Goal: Check status: Check status

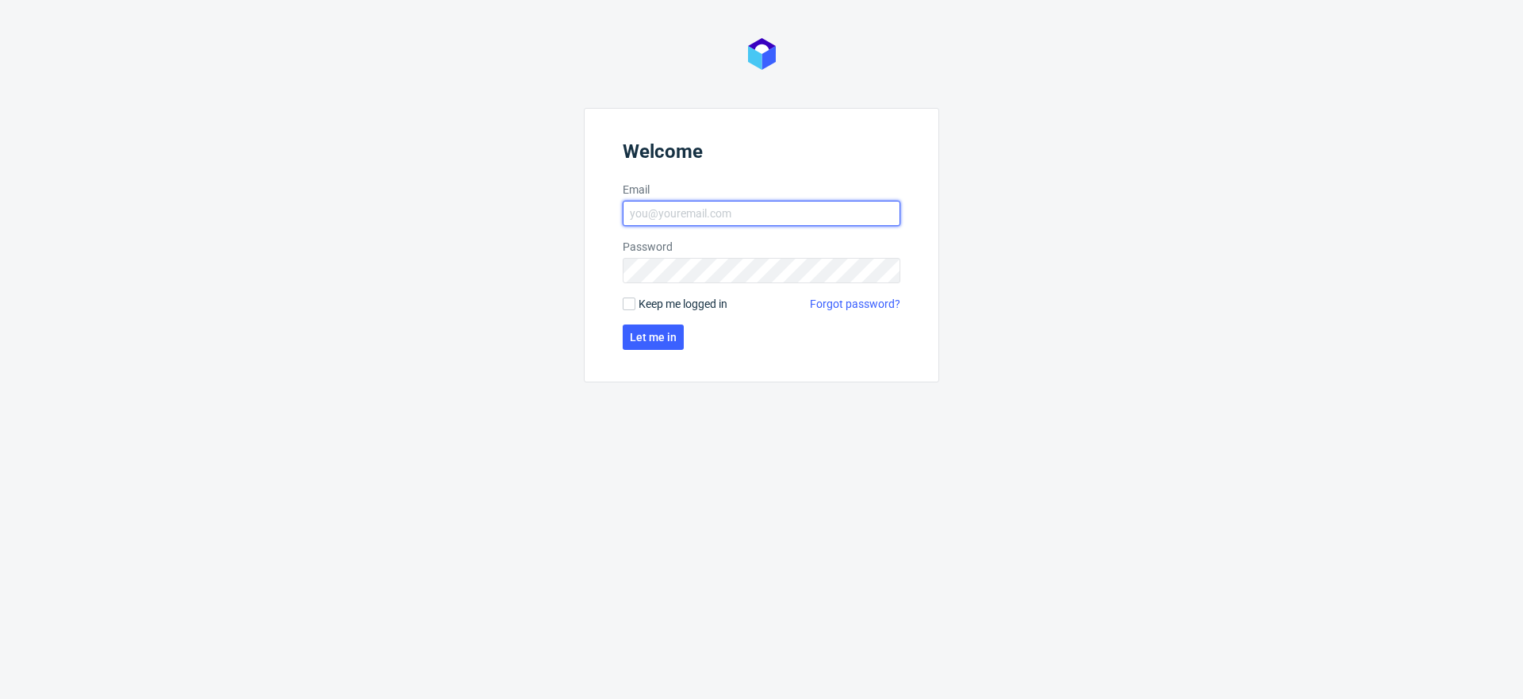
type input "[EMAIL_ADDRESS][PERSON_NAME][DOMAIN_NAME]"
drag, startPoint x: 660, startPoint y: 299, endPoint x: 660, endPoint y: 337, distance: 38.1
click at [660, 300] on span "Keep me logged in" at bounding box center [682, 304] width 89 height 16
click at [635, 300] on input "Keep me logged in" at bounding box center [629, 303] width 13 height 13
checkbox input "true"
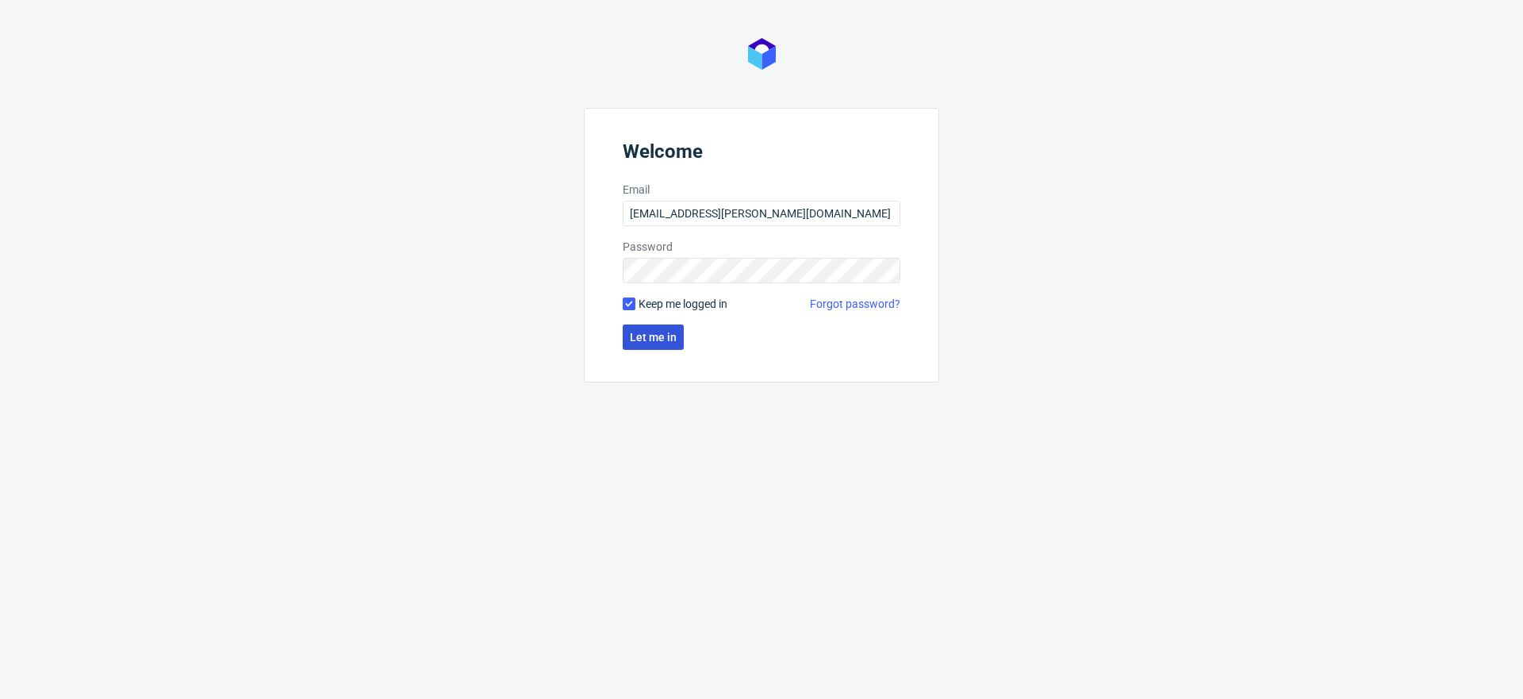
click at [658, 339] on span "Let me in" at bounding box center [653, 336] width 47 height 11
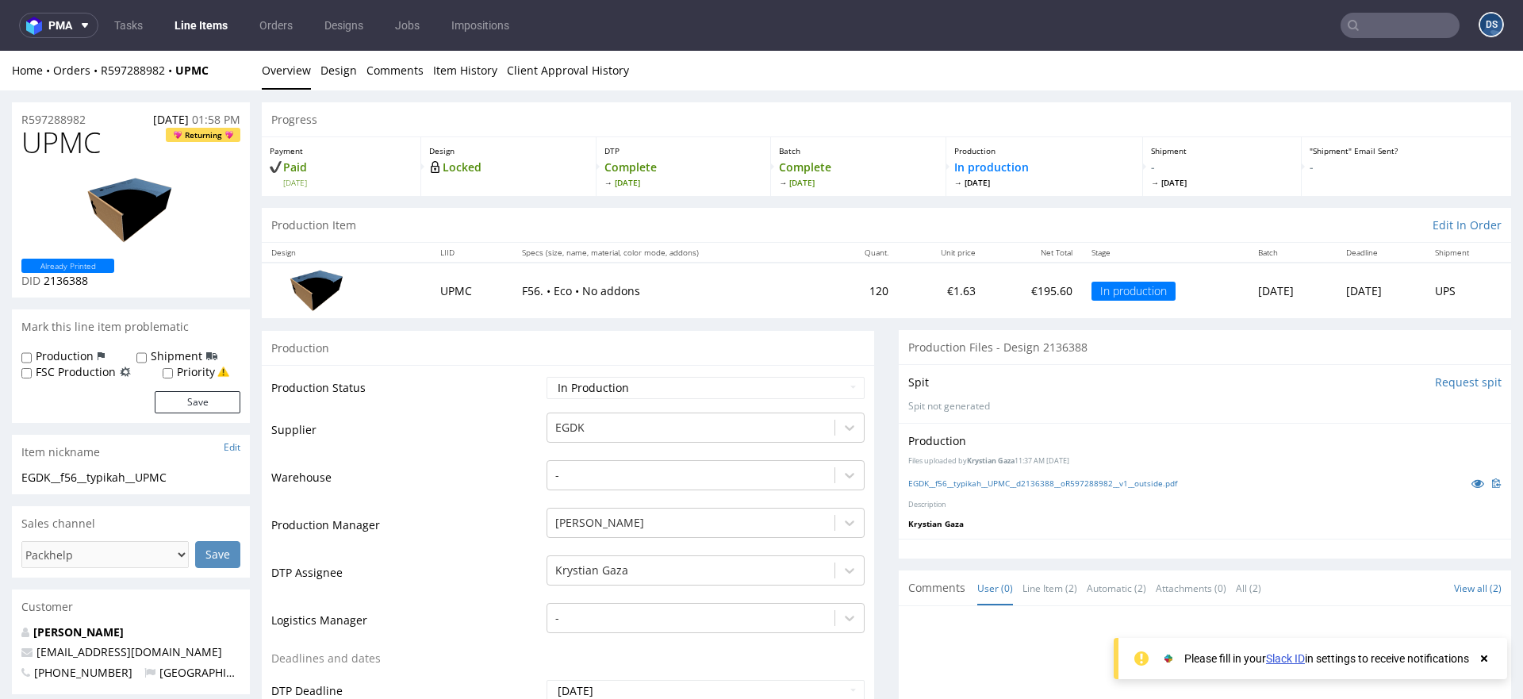
click at [63, 142] on span "UPMC" at bounding box center [60, 143] width 79 height 32
copy span "UPMC"
drag, startPoint x: 299, startPoint y: 384, endPoint x: 428, endPoint y: 389, distance: 129.4
click at [425, 389] on td "Production Status" at bounding box center [406, 393] width 271 height 36
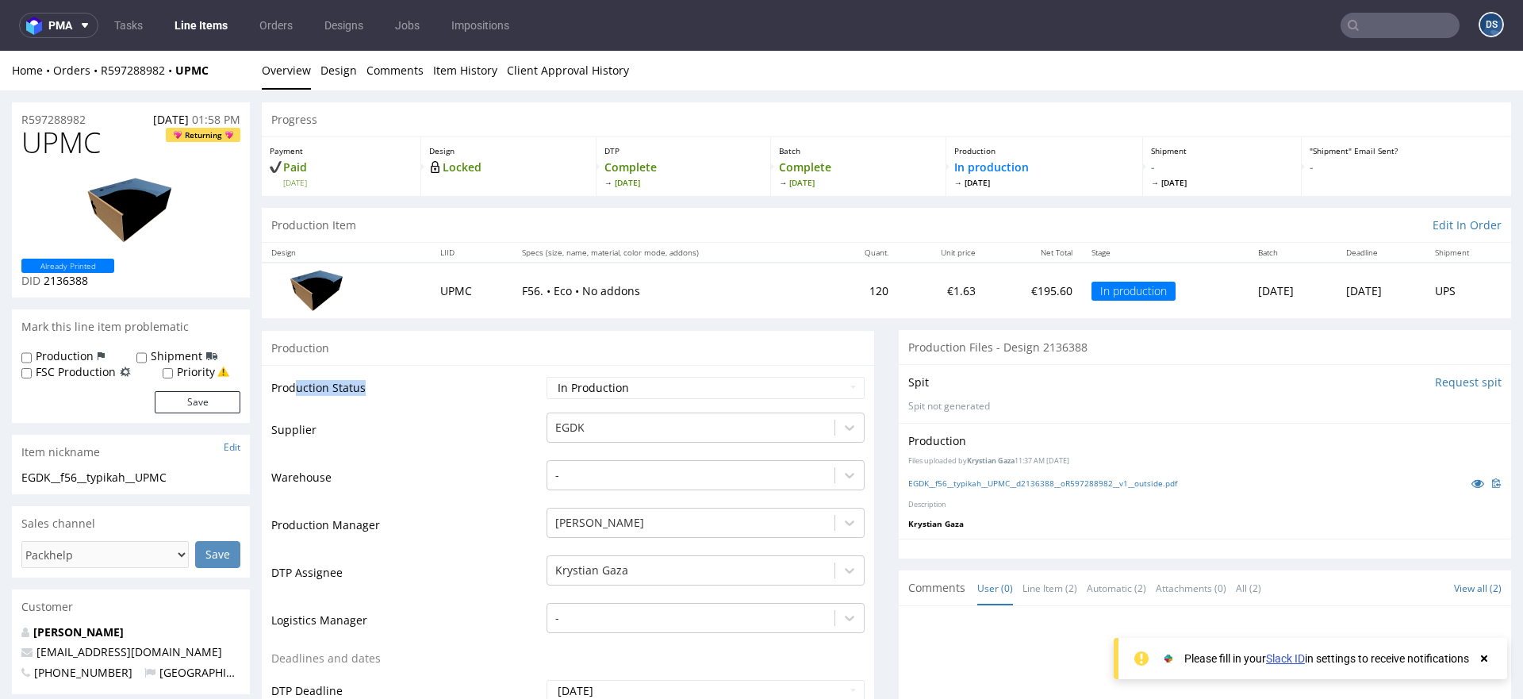
click at [430, 388] on td "Production Status" at bounding box center [406, 393] width 271 height 36
click at [67, 134] on span "UPMC" at bounding box center [60, 143] width 79 height 32
copy span "UPMC"
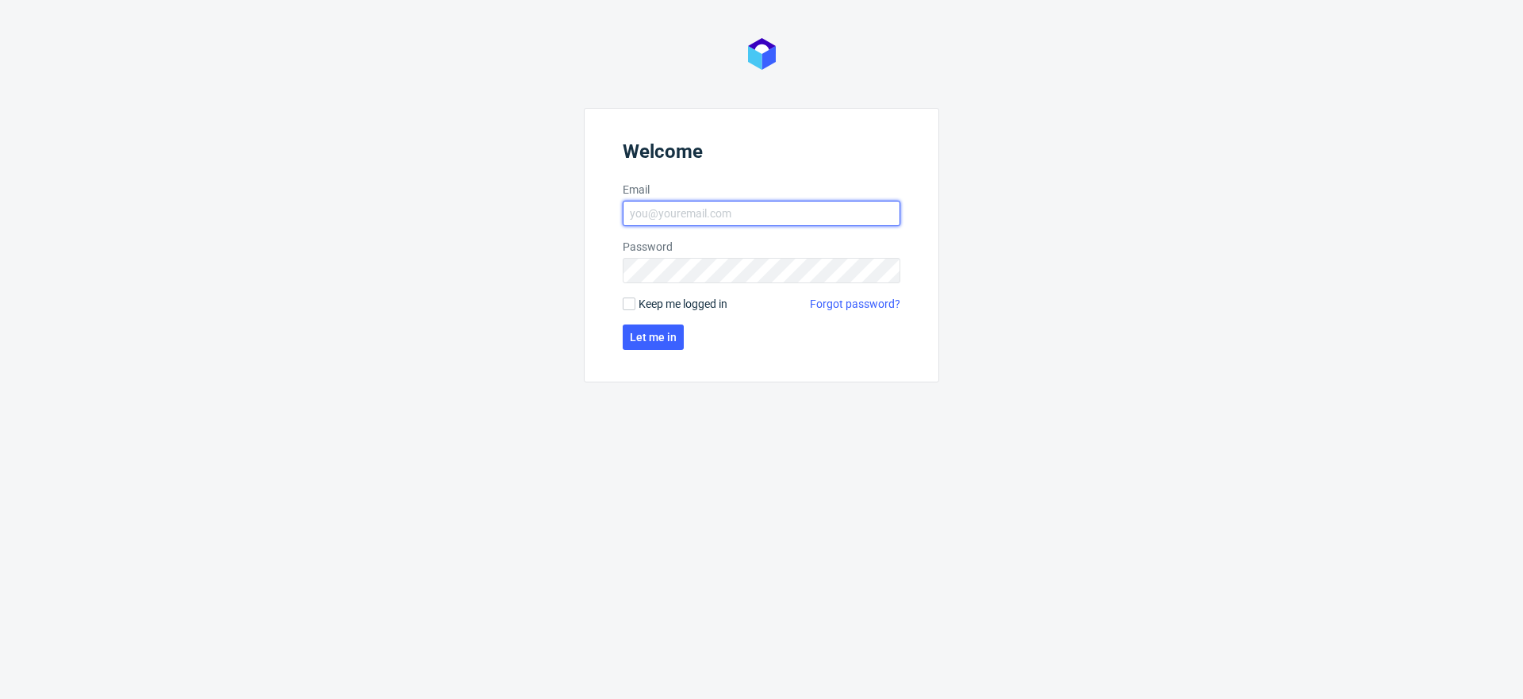
type input "[EMAIL_ADDRESS][PERSON_NAME][DOMAIN_NAME]"
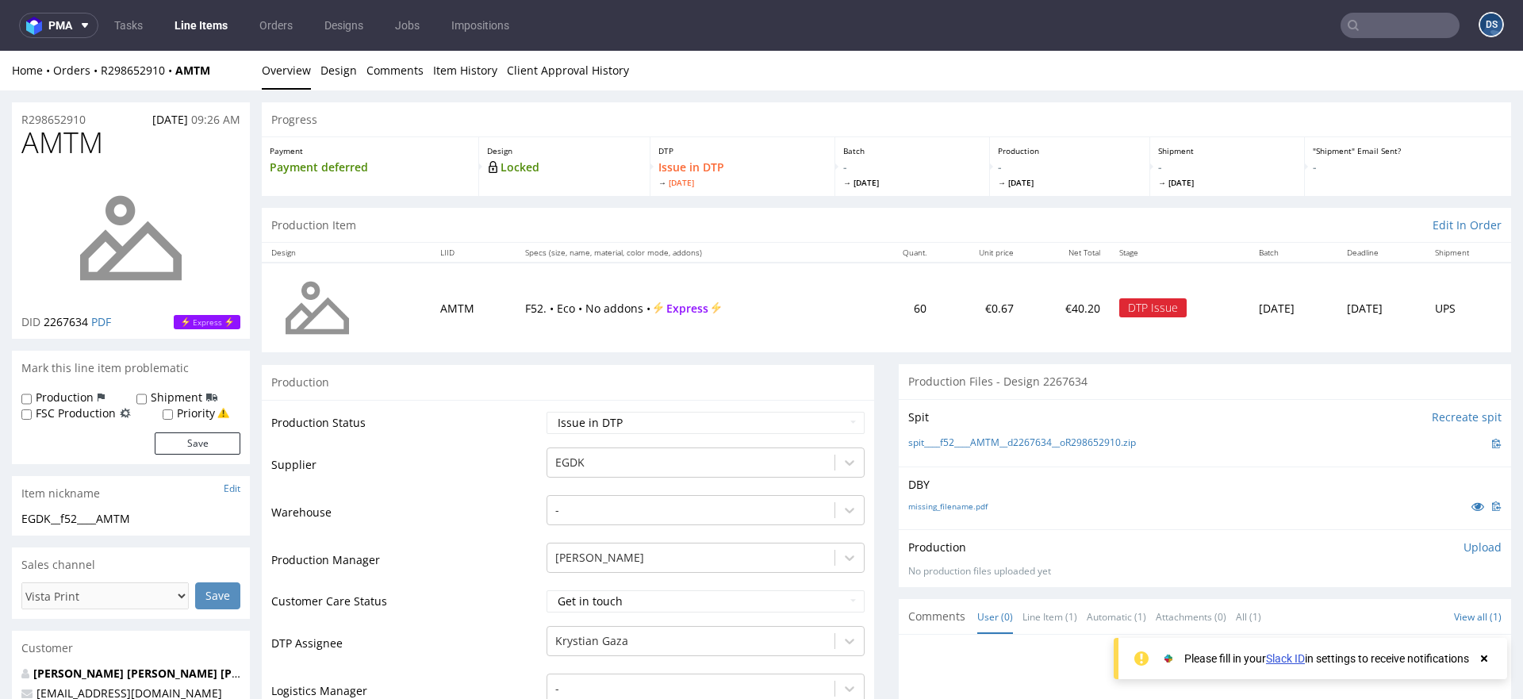
click at [71, 139] on span "AMTM" at bounding box center [62, 143] width 82 height 32
copy span "AMTM"
click at [1482, 660] on use at bounding box center [1484, 658] width 6 height 6
